Goal: Task Accomplishment & Management: Complete application form

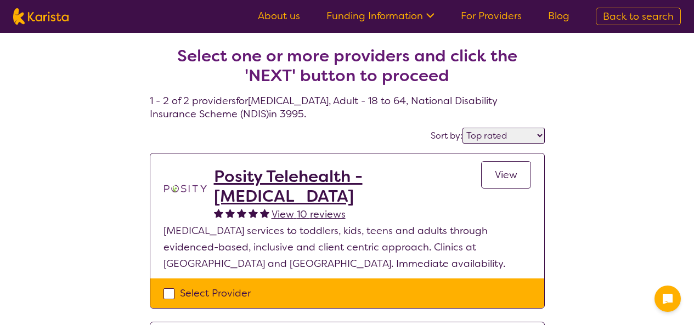
select select "by_score"
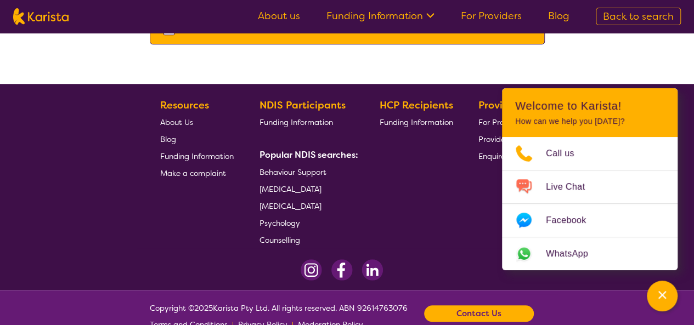
scroll to position [439, 0]
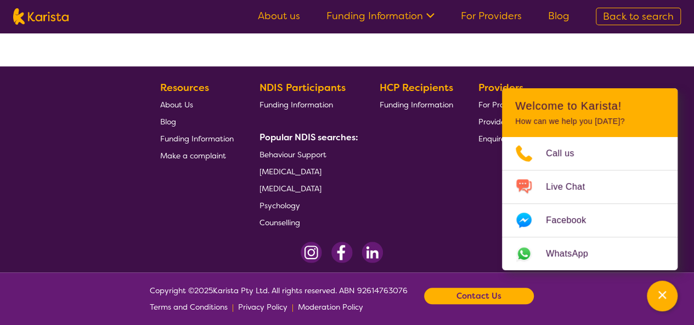
click at [291, 172] on span "[MEDICAL_DATA]" at bounding box center [290, 172] width 62 height 10
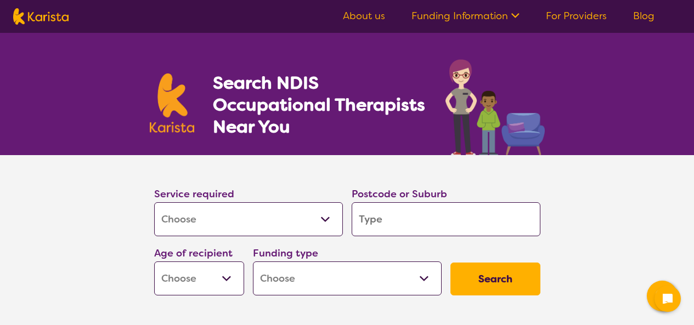
select select "[MEDICAL_DATA]"
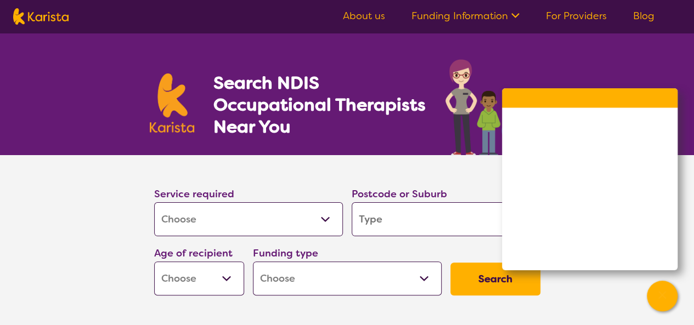
click at [325, 218] on select "Allied Health Assistant Assessment ([MEDICAL_DATA] or [MEDICAL_DATA]) Behaviour…" at bounding box center [248, 219] width 189 height 34
select select "Domestic and home help"
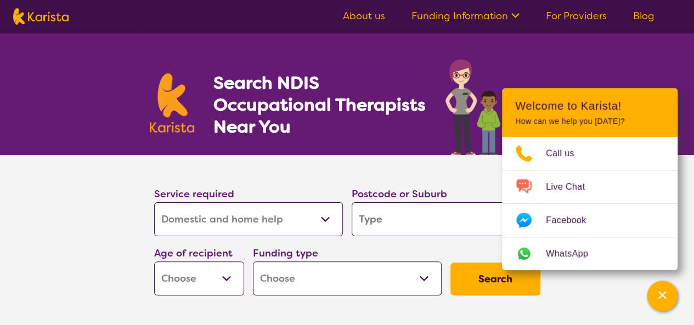
click at [154, 202] on select "Allied Health Assistant Assessment ([MEDICAL_DATA] or [MEDICAL_DATA]) Behaviour…" at bounding box center [248, 219] width 189 height 34
select select "Domestic and home help"
click at [226, 278] on select "Early Childhood - 0 to 9 Child - 10 to 11 Adolescent - 12 to 17 Adult - 18 to 6…" at bounding box center [199, 279] width 90 height 34
select select "AG"
click at [154, 262] on select "Early Childhood - 0 to 9 Child - 10 to 11 Adolescent - 12 to 17 Adult - 18 to 6…" at bounding box center [199, 279] width 90 height 34
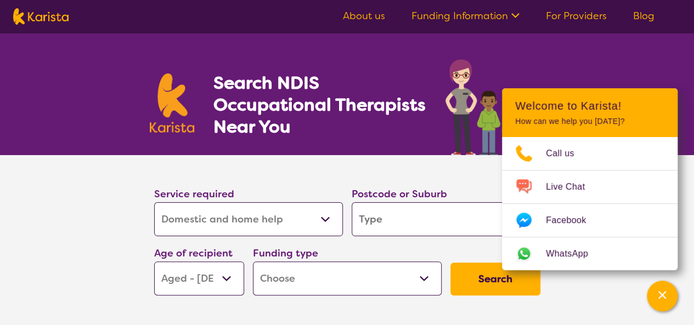
select select "AG"
click at [628, 123] on p "How can we help you [DATE]?" at bounding box center [589, 121] width 149 height 9
click at [527, 120] on p "How can we help you [DATE]?" at bounding box center [589, 121] width 149 height 9
click at [389, 219] on input "search" at bounding box center [445, 219] width 189 height 34
type input "3995"
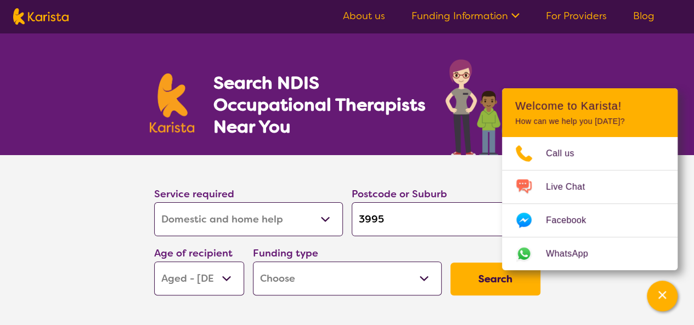
type input "3995"
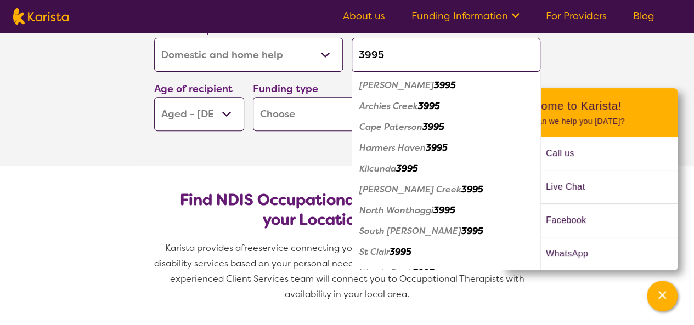
scroll to position [55, 0]
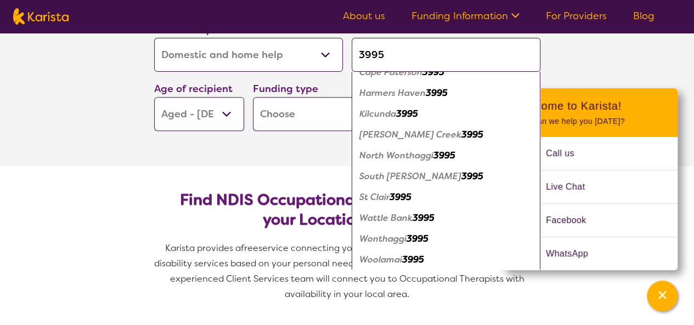
click at [420, 238] on em "3995" at bounding box center [417, 239] width 22 height 12
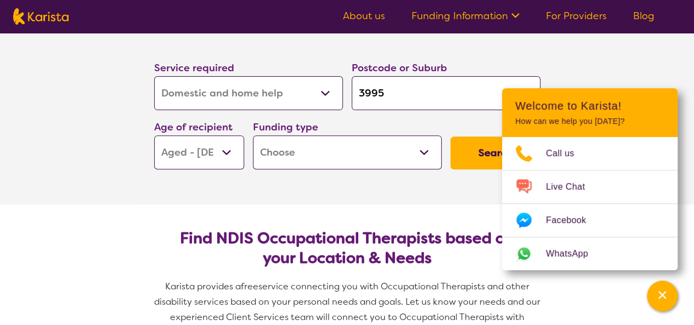
scroll to position [110, 0]
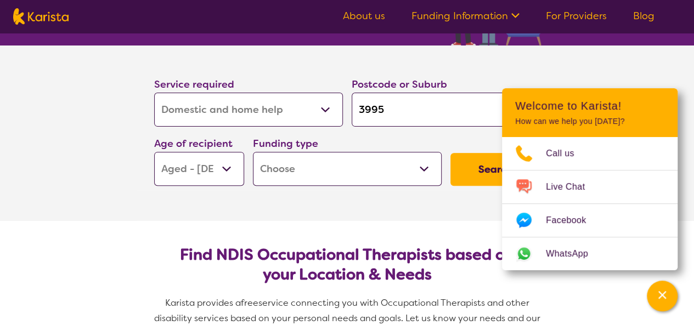
click at [423, 168] on select "Home Care Package (HCP) National Disability Insurance Scheme (NDIS) I don't know" at bounding box center [347, 169] width 189 height 34
select select "NDIS"
click at [253, 152] on select "Home Care Package (HCP) National Disability Insurance Scheme (NDIS) I don't know" at bounding box center [347, 169] width 189 height 34
select select "NDIS"
click at [478, 169] on button "Search" at bounding box center [495, 169] width 90 height 33
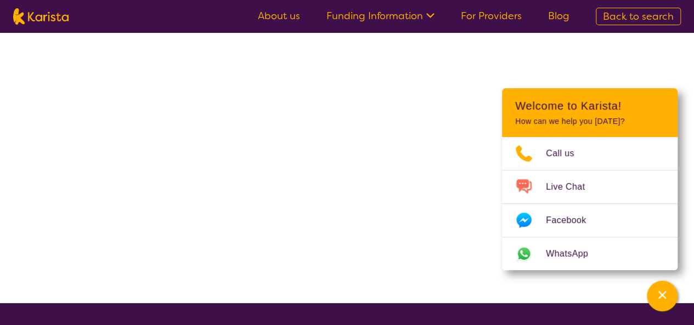
select select "NDIS"
select select "Domestic and home help"
select select "AG"
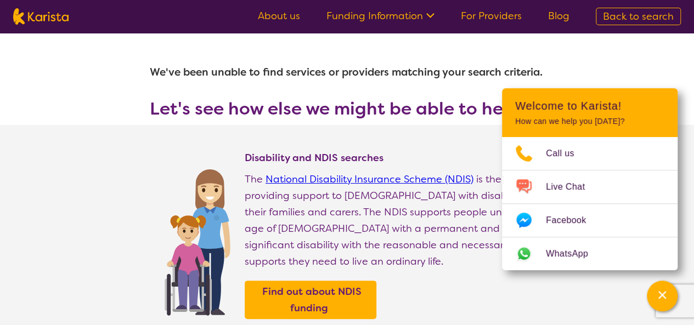
select select "[MEDICAL_DATA]"
select select "AG"
select select "NDIS"
select select "[MEDICAL_DATA]"
select select "AG"
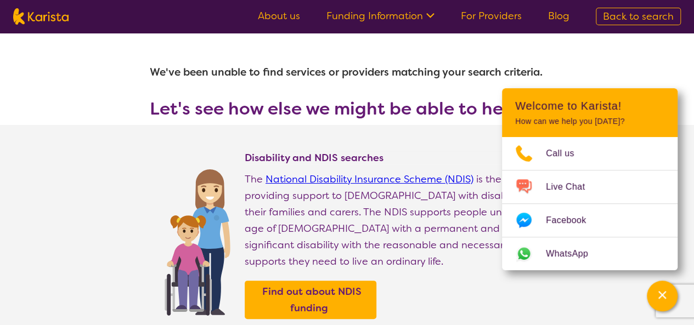
select select "NDIS"
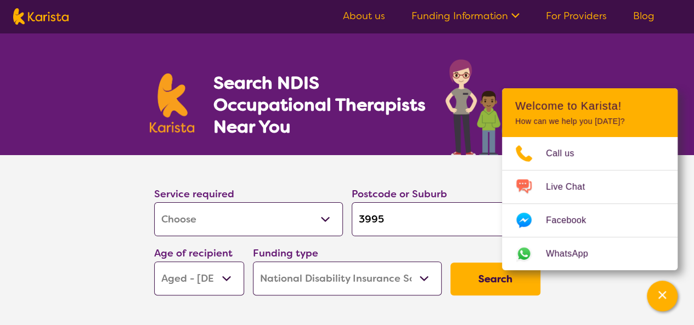
click at [486, 280] on button "Search" at bounding box center [495, 279] width 90 height 33
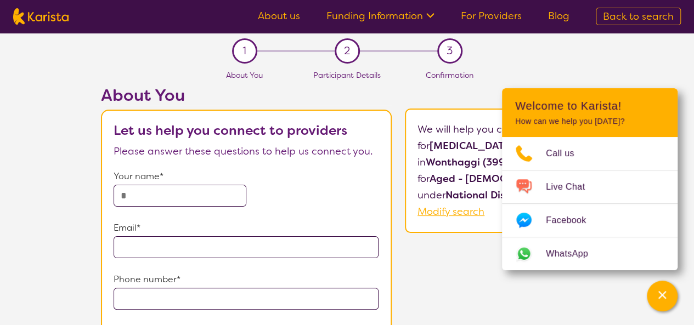
click at [154, 199] on input "text" at bounding box center [179, 196] width 133 height 22
type input "**********"
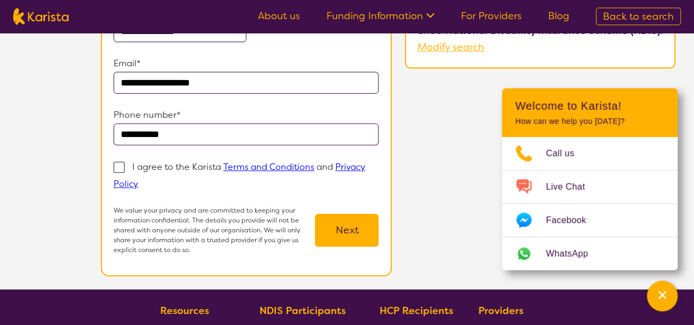
scroll to position [219, 0]
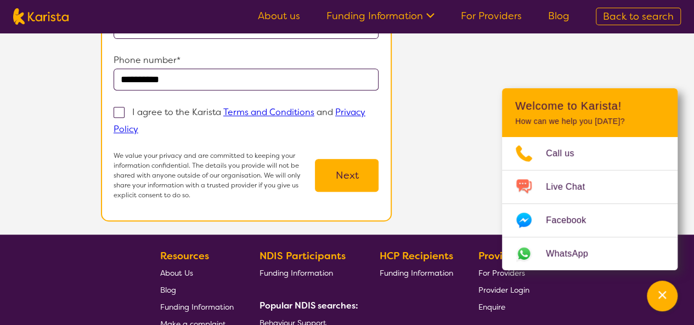
click at [119, 112] on span at bounding box center [118, 112] width 11 height 11
click at [138, 125] on input "I agree to the Karista Terms and Conditions and Privacy Policy" at bounding box center [141, 128] width 7 height 7
checkbox input "true"
click at [347, 174] on button "Next" at bounding box center [347, 175] width 64 height 33
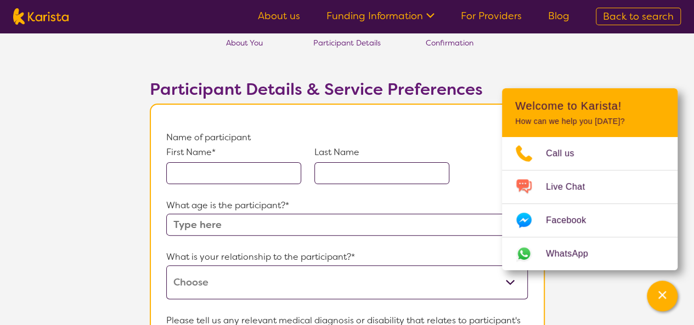
scroll to position [55, 0]
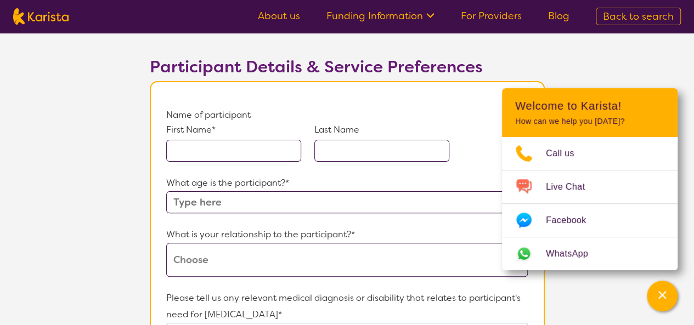
click at [214, 154] on input "text" at bounding box center [233, 151] width 135 height 22
click at [207, 202] on div "What age is the participant?*" at bounding box center [346, 194] width 361 height 38
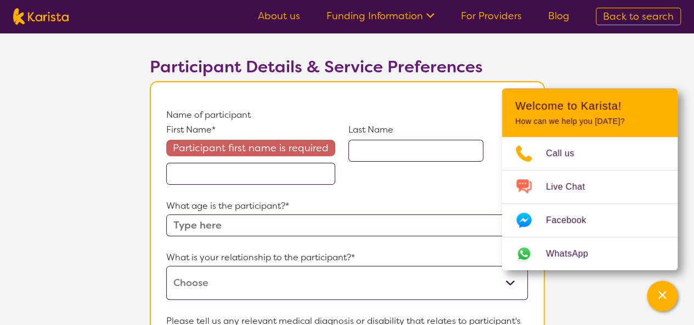
click at [219, 172] on input "text" at bounding box center [250, 174] width 169 height 22
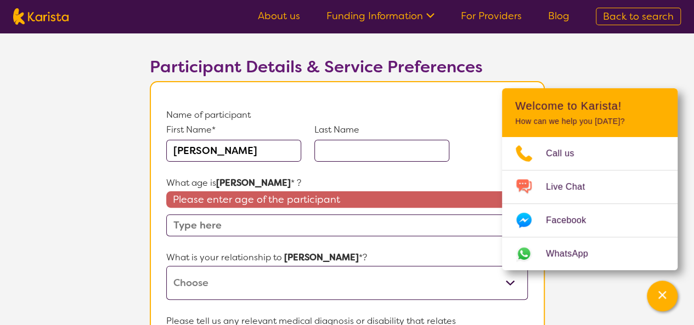
type input "[PERSON_NAME]"
click at [333, 151] on input "text" at bounding box center [381, 151] width 135 height 22
type input "Warburton"
click at [225, 224] on input "text" at bounding box center [346, 225] width 361 height 22
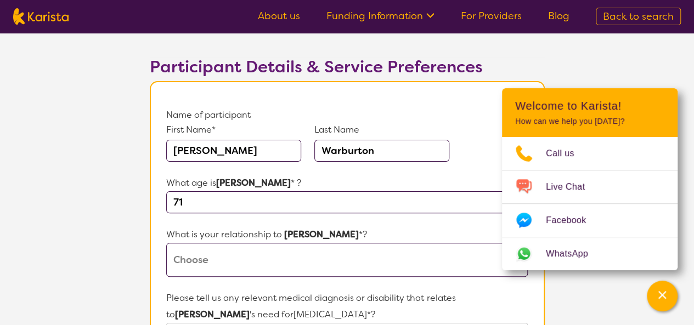
type input "71"
click at [200, 259] on select "This request is for myself I am their parent I am their child I am their spouse…" at bounding box center [346, 260] width 361 height 34
select select "This request is for myself"
click at [166, 243] on select "This request is for myself I am their parent I am their child I am their spouse…" at bounding box center [346, 260] width 361 height 34
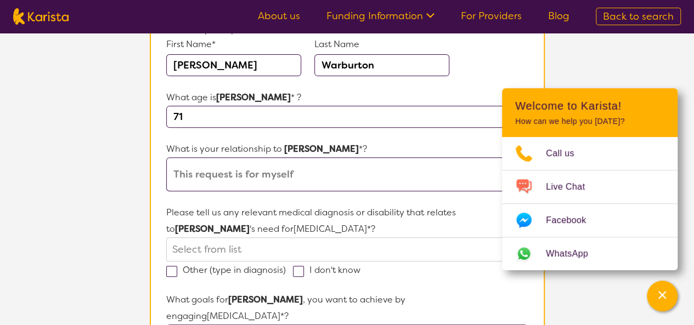
scroll to position [164, 0]
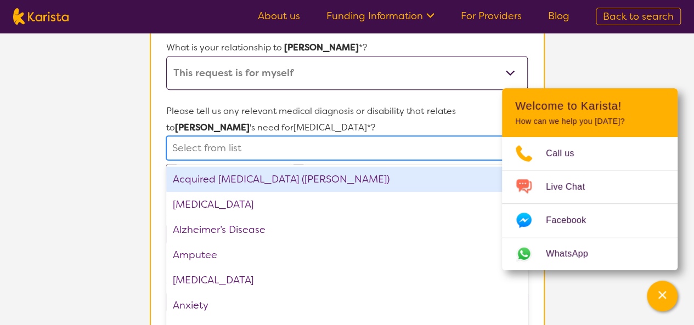
click at [228, 160] on div "option Acquired [MEDICAL_DATA] (ABI) focused, 1 of 75. 75 results available. Us…" at bounding box center [346, 148] width 361 height 24
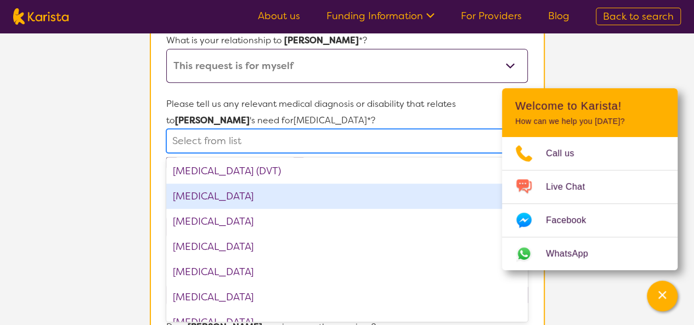
scroll to position [548, 0]
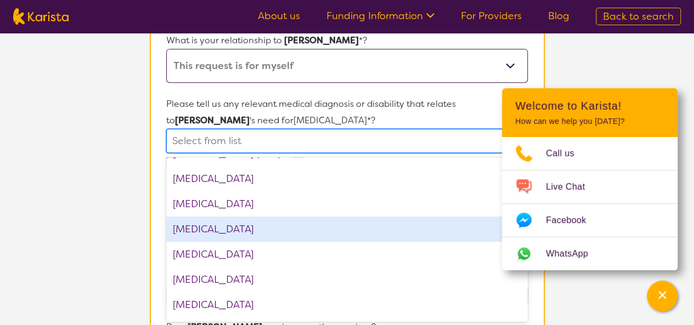
click at [194, 229] on div "[MEDICAL_DATA]" at bounding box center [346, 229] width 361 height 25
click at [194, 242] on div "[MEDICAL_DATA]" at bounding box center [346, 254] width 361 height 25
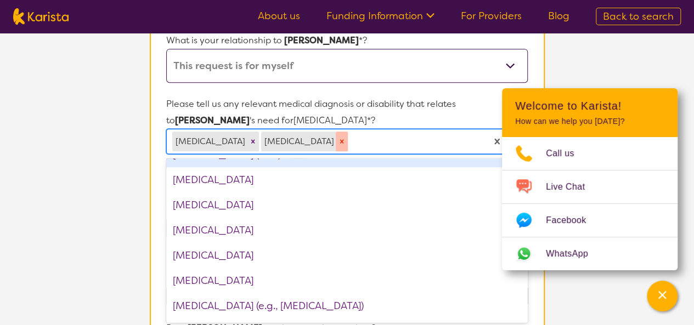
click at [340, 140] on icon "Remove Down syndrome" at bounding box center [342, 141] width 4 height 4
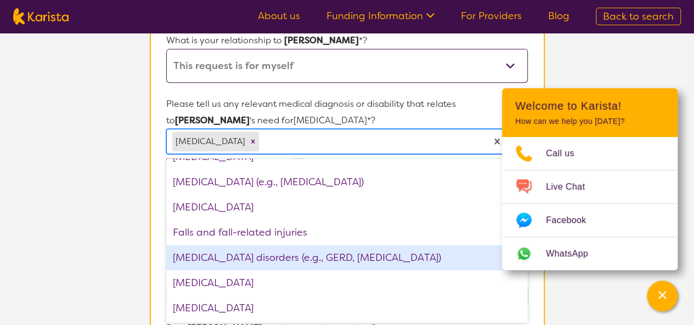
scroll to position [713, 0]
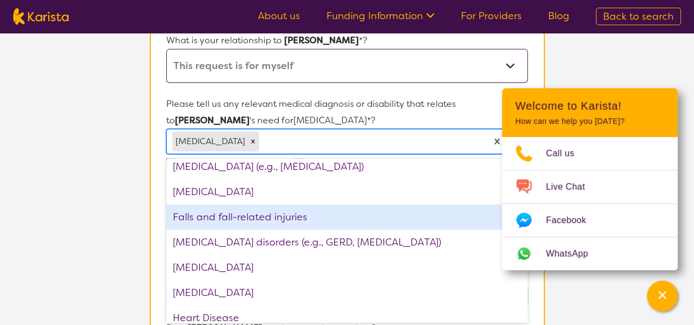
click at [188, 214] on div "Falls and fall-related injuries" at bounding box center [346, 217] width 361 height 25
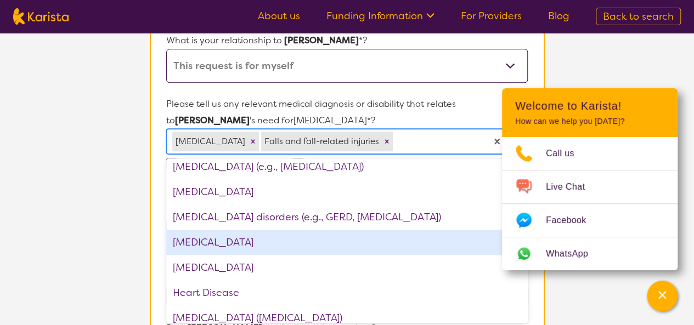
scroll to position [768, 0]
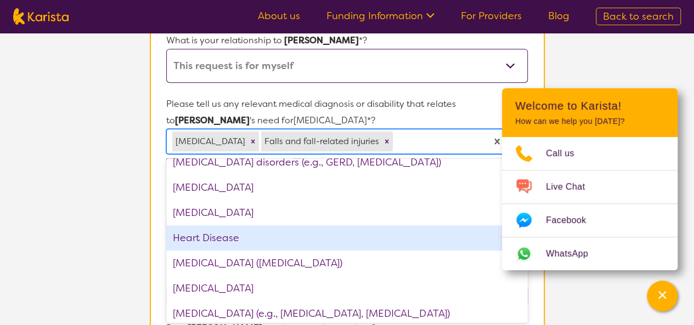
click at [190, 236] on div "Heart Disease" at bounding box center [346, 237] width 361 height 25
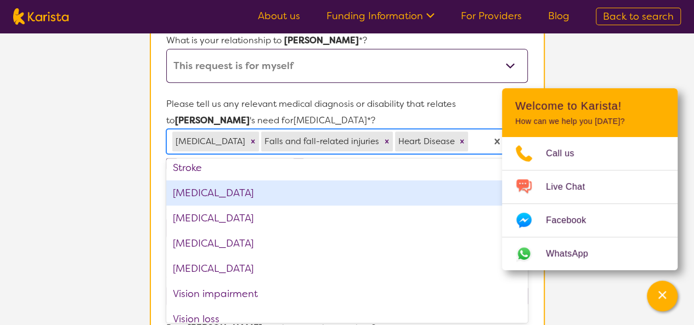
scroll to position [1656, 0]
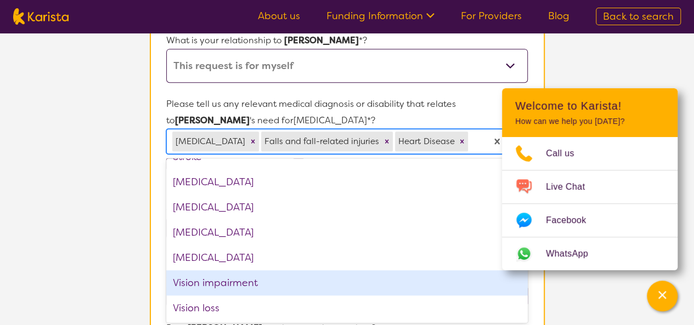
click at [207, 281] on div "Vision impairment" at bounding box center [346, 282] width 361 height 25
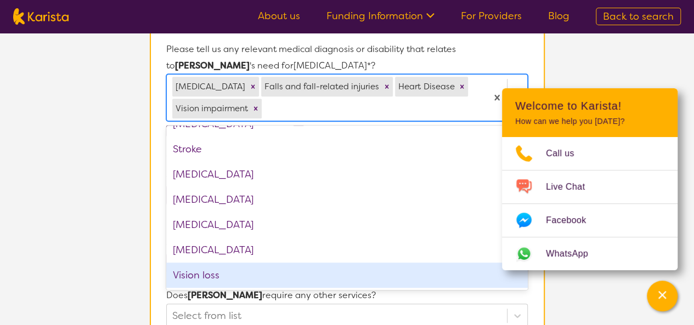
scroll to position [359, 0]
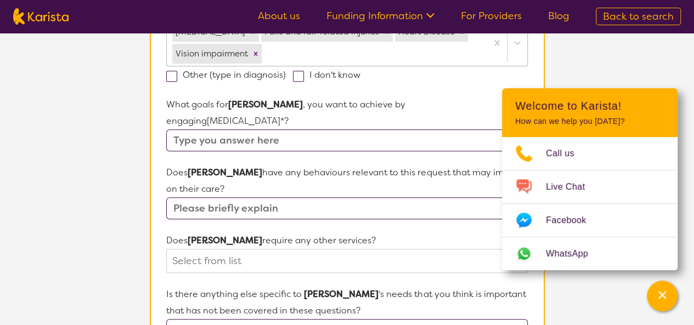
click at [226, 319] on input "text" at bounding box center [346, 330] width 361 height 22
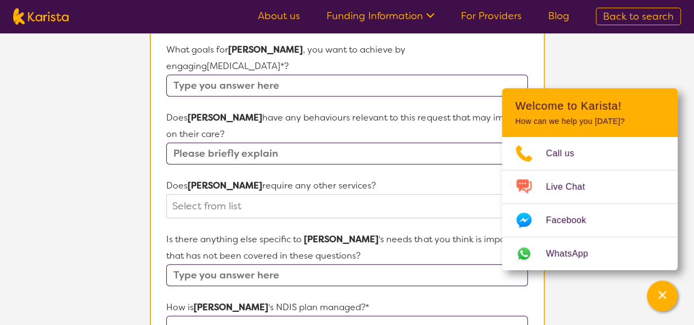
scroll to position [468, 0]
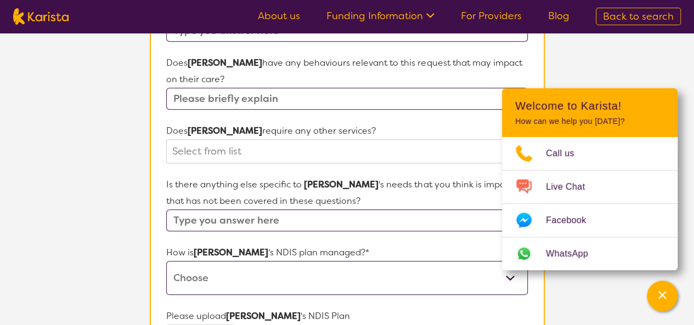
click at [201, 261] on select "Self-managed NDIS plan Managed by a registered plan management provider (not th…" at bounding box center [346, 278] width 361 height 34
select select "I'm not sure"
click at [166, 261] on select "Self-managed NDIS plan Managed by a registered plan management provider (not th…" at bounding box center [346, 278] width 361 height 34
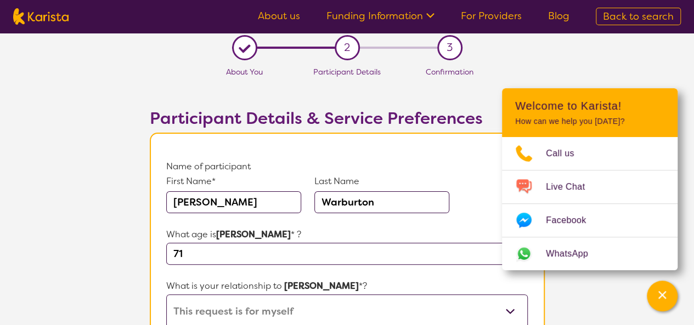
scroll to position [0, 0]
